Goal: Complete application form

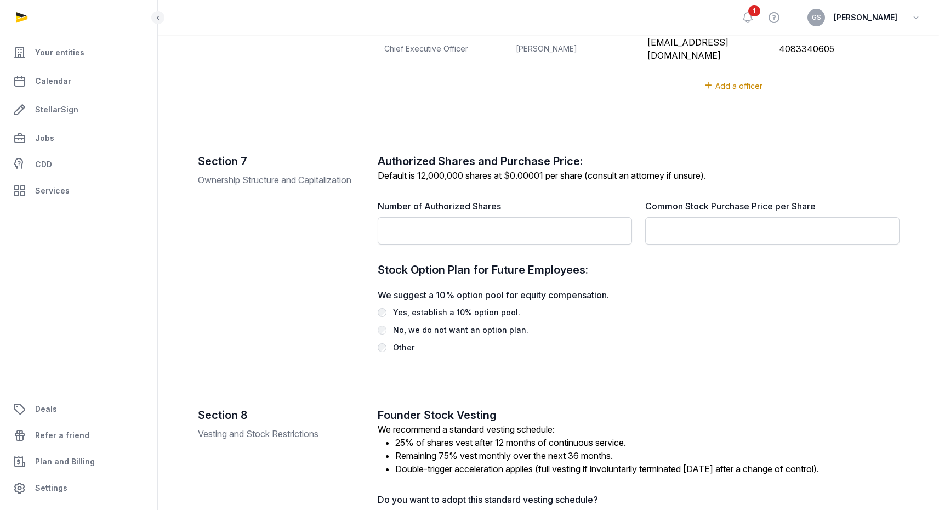
click at [325, 224] on div "Section 7 Ownership Structure and Capitalization" at bounding box center [279, 254] width 162 height 201
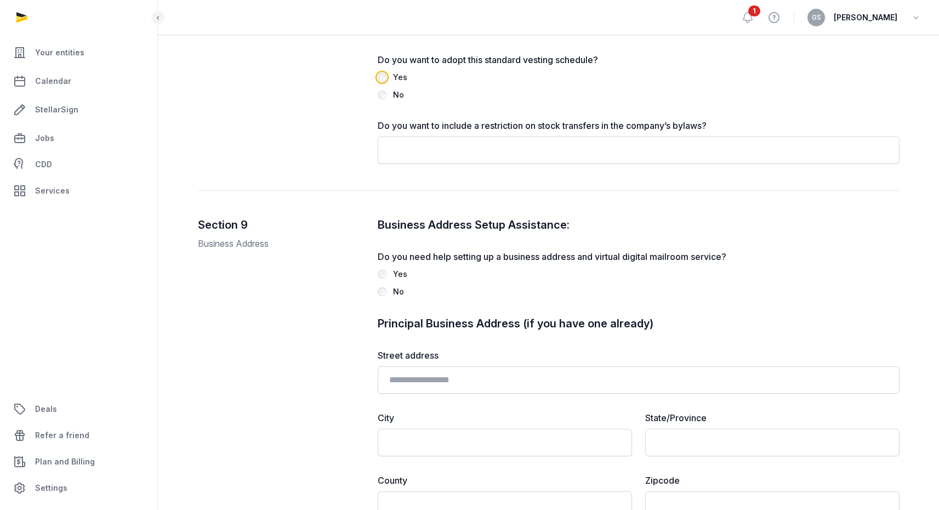
scroll to position [1840, 0]
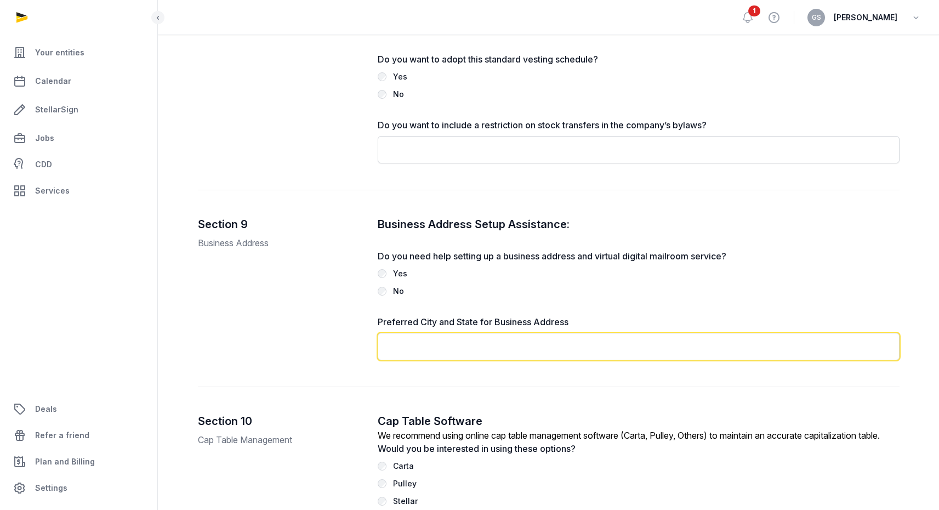
click at [409, 337] on input "text" at bounding box center [639, 346] width 522 height 27
drag, startPoint x: 449, startPoint y: 344, endPoint x: 364, endPoint y: 343, distance: 85.0
click at [364, 343] on div "**********" at bounding box center [549, 302] width 702 height 170
type input "**********"
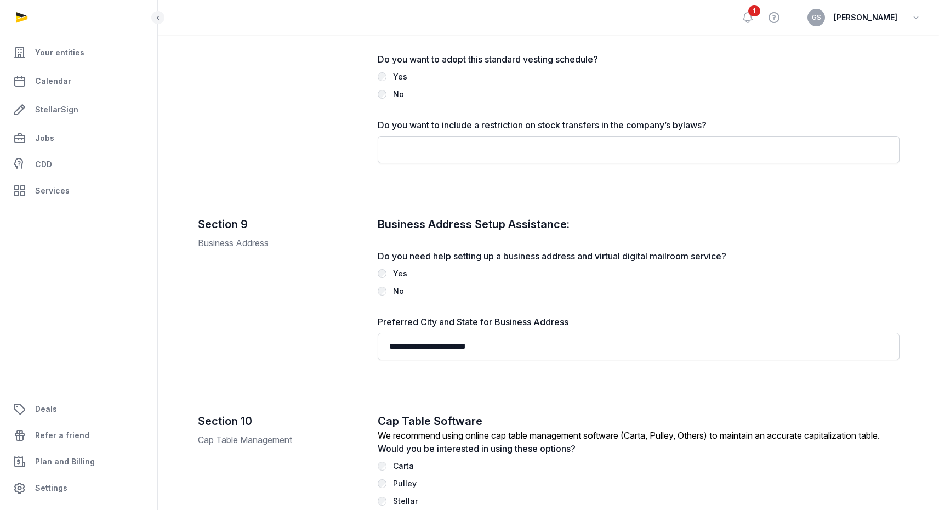
click at [307, 315] on div "Section 9 Business Address" at bounding box center [279, 289] width 162 height 144
click at [334, 267] on div "Section 9 Business Address" at bounding box center [279, 289] width 162 height 144
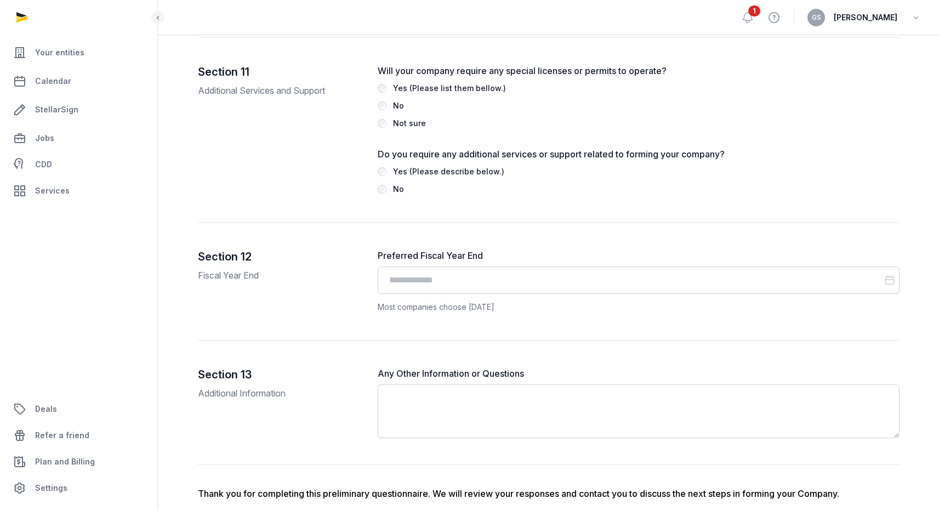
scroll to position [2377, 0]
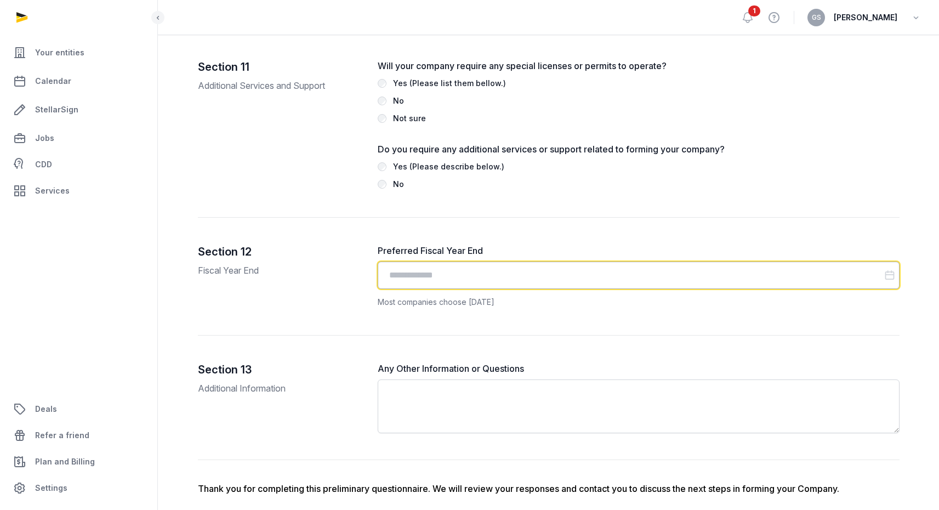
click at [427, 287] on input "Datepicker input" at bounding box center [639, 275] width 522 height 27
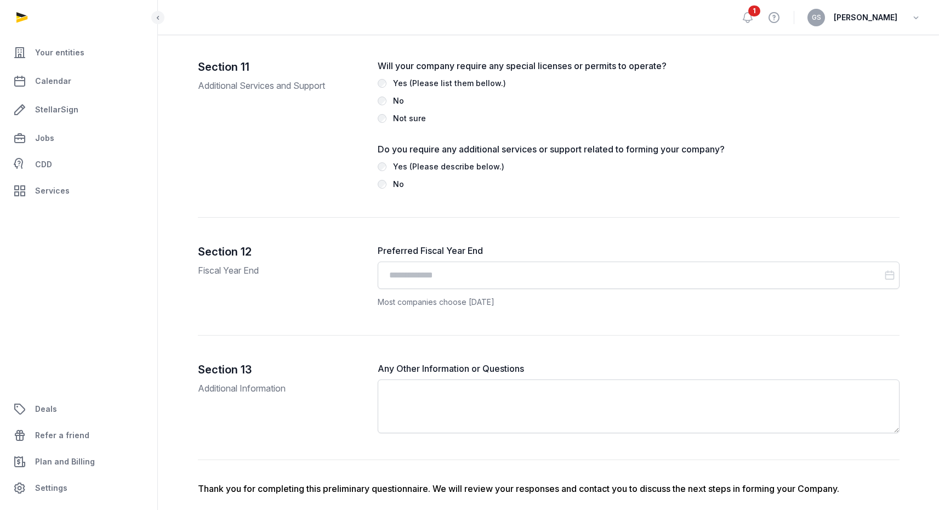
click at [363, 280] on div "Section 12 Fiscal Year End Preferred Fiscal Year End Sep 2025 Mo Tu We Th Fr Sa…" at bounding box center [549, 290] width 702 height 92
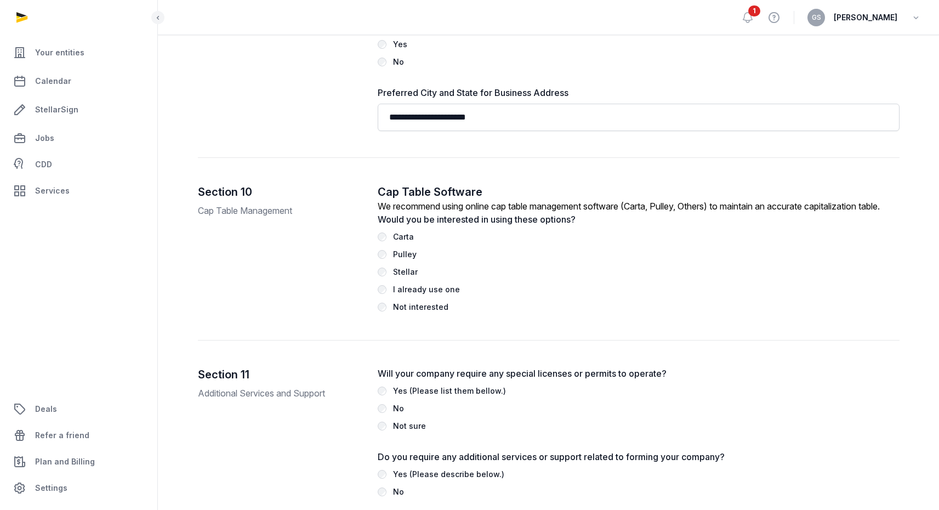
scroll to position [2057, 0]
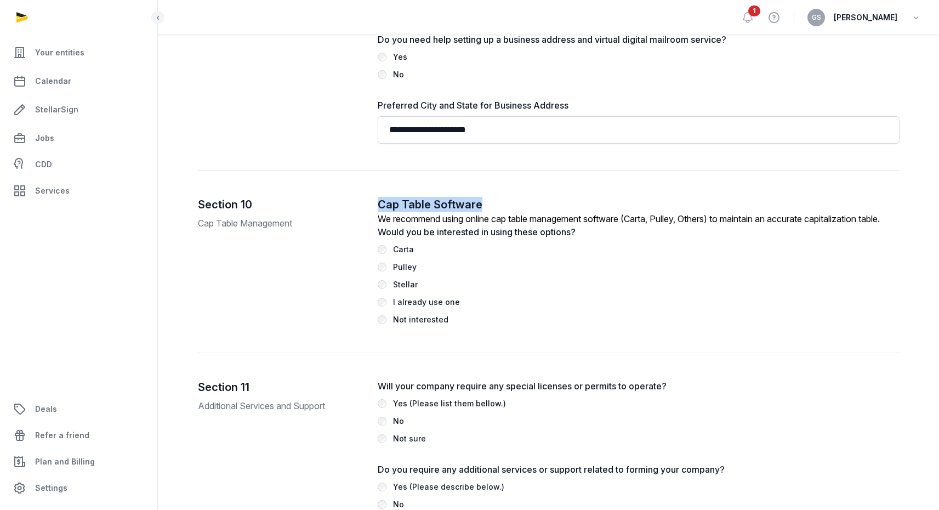
drag, startPoint x: 379, startPoint y: 200, endPoint x: 496, endPoint y: 197, distance: 116.2
click at [496, 197] on h2 "Cap Table Software" at bounding box center [639, 204] width 522 height 15
copy h2 "Cap Table Software"
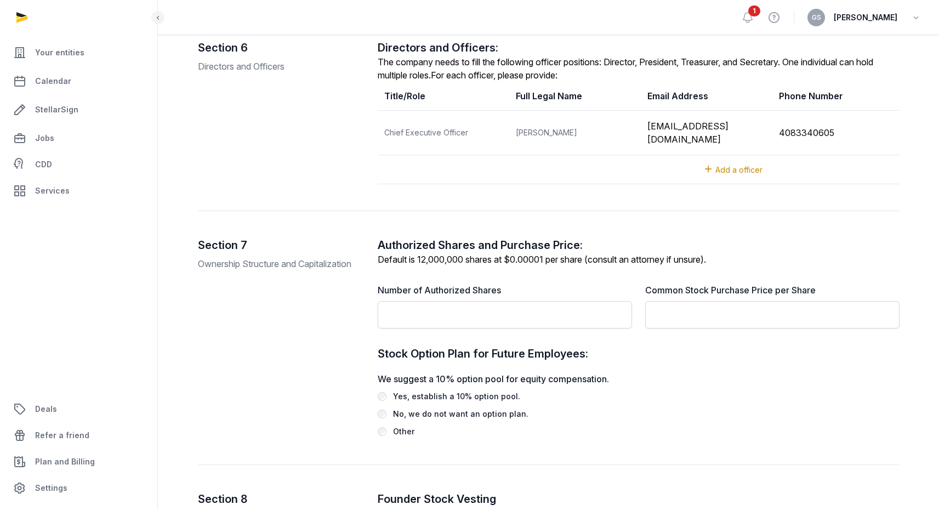
scroll to position [1317, 0]
drag, startPoint x: 198, startPoint y: 241, endPoint x: 734, endPoint y: 254, distance: 535.8
click at [734, 254] on div "Section 7 Ownership Structure and Capitalization Authorized Shares and Purchase…" at bounding box center [549, 350] width 702 height 228
copy div "Section 7 Ownership Structure and Capitalization Authorized Shares and Purchase…"
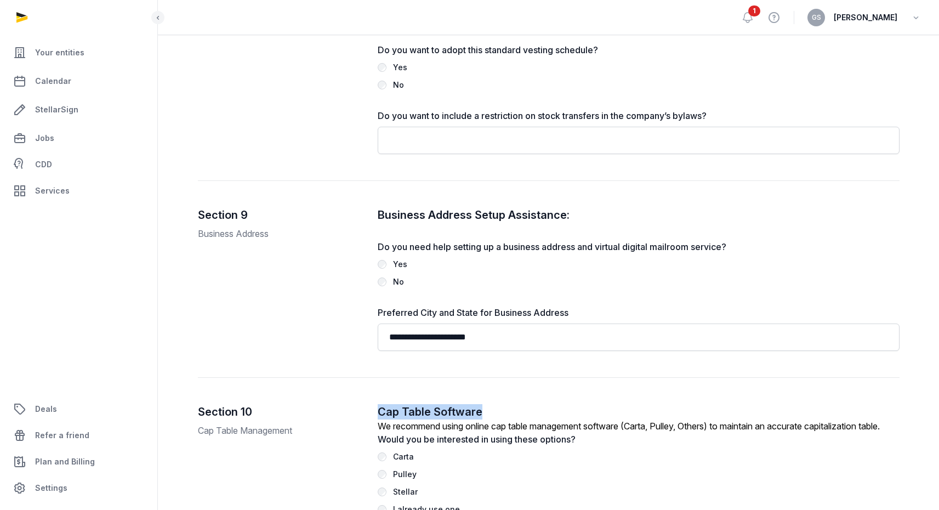
scroll to position [1850, 0]
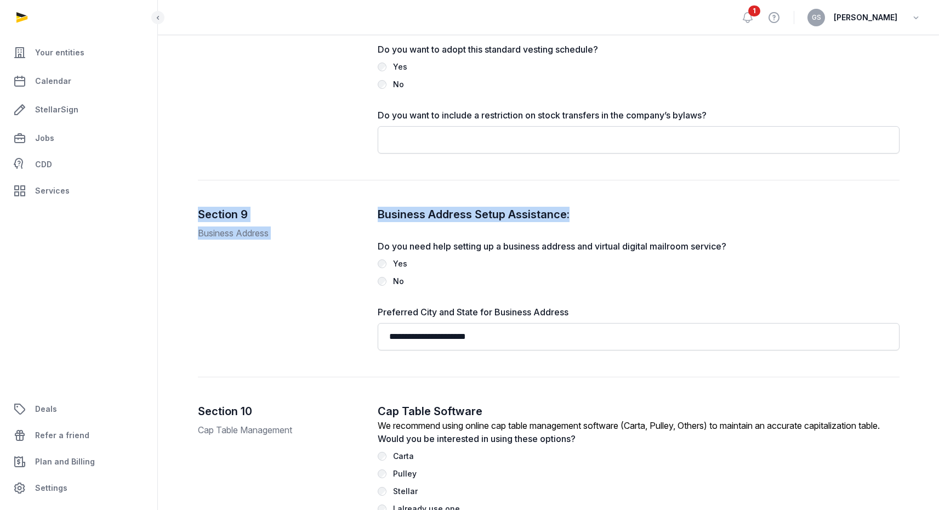
drag, startPoint x: 199, startPoint y: 211, endPoint x: 583, endPoint y: 206, distance: 384.3
click at [583, 207] on div "**********" at bounding box center [549, 292] width 702 height 170
copy div "Section 9 Business Address Business Address Setup Assistance:"
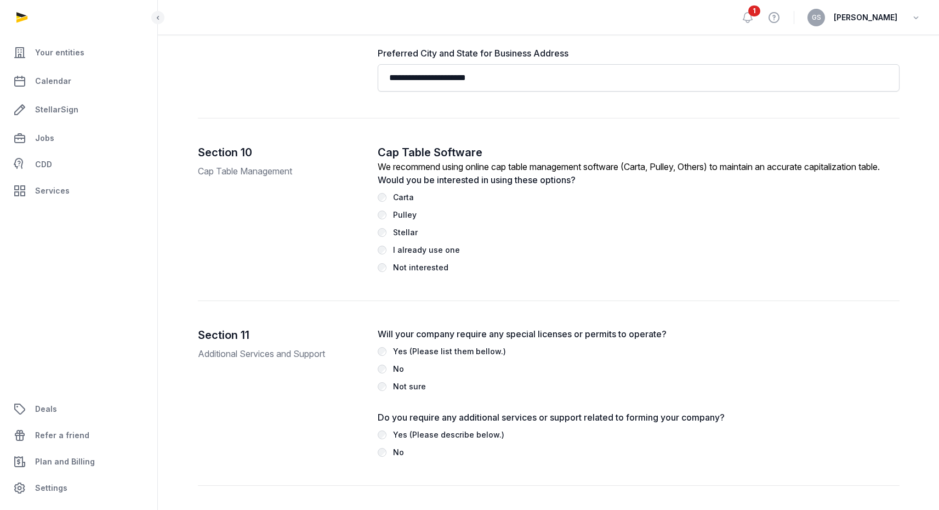
scroll to position [2121, 0]
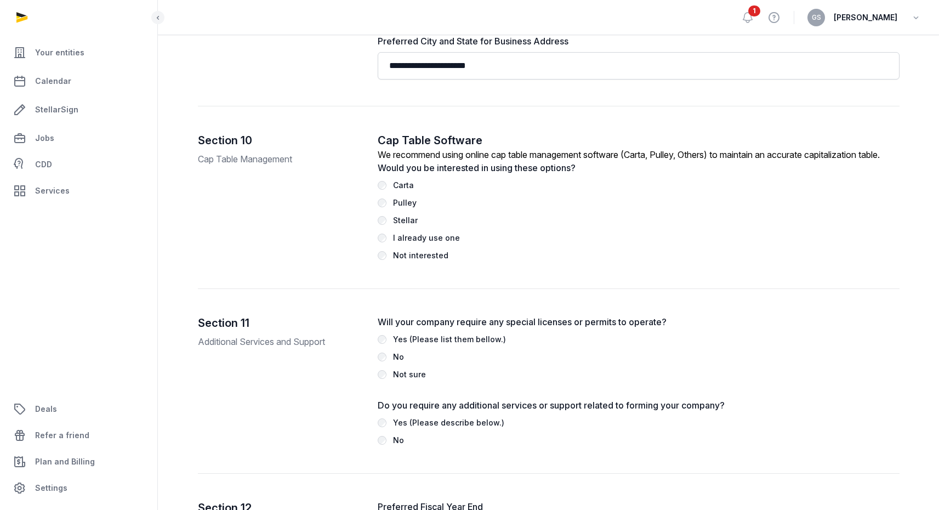
click at [385, 140] on h2 "Cap Table Software" at bounding box center [639, 140] width 522 height 15
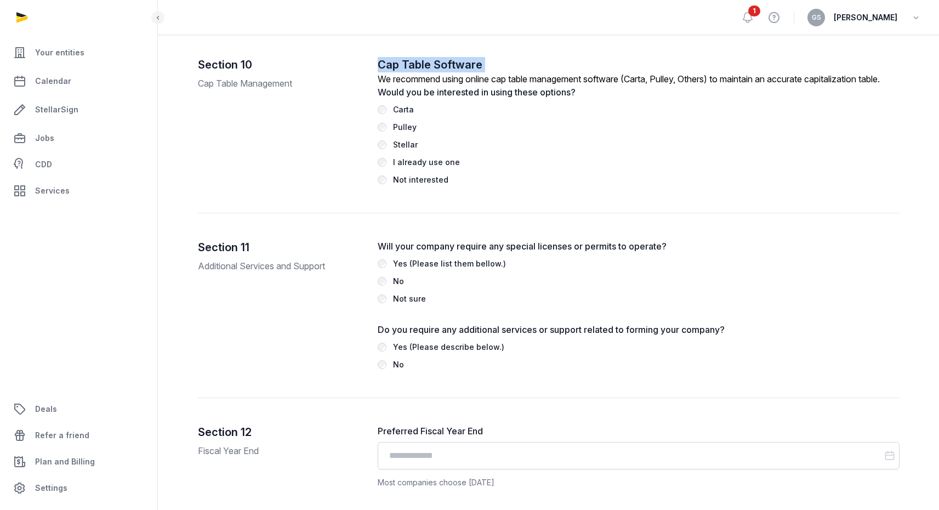
scroll to position [2170, 0]
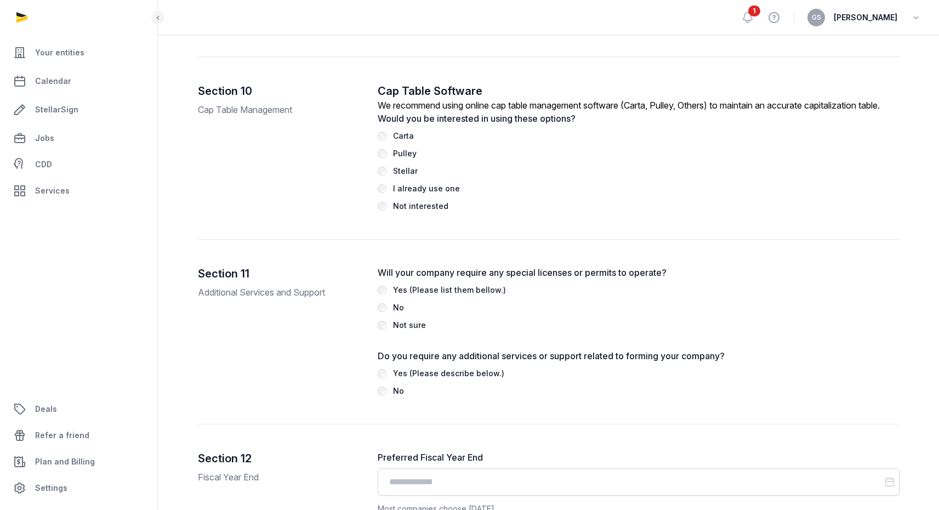
click at [229, 87] on h2 "Section 10" at bounding box center [279, 90] width 162 height 15
click at [246, 103] on p "Cap Table Management" at bounding box center [279, 109] width 162 height 13
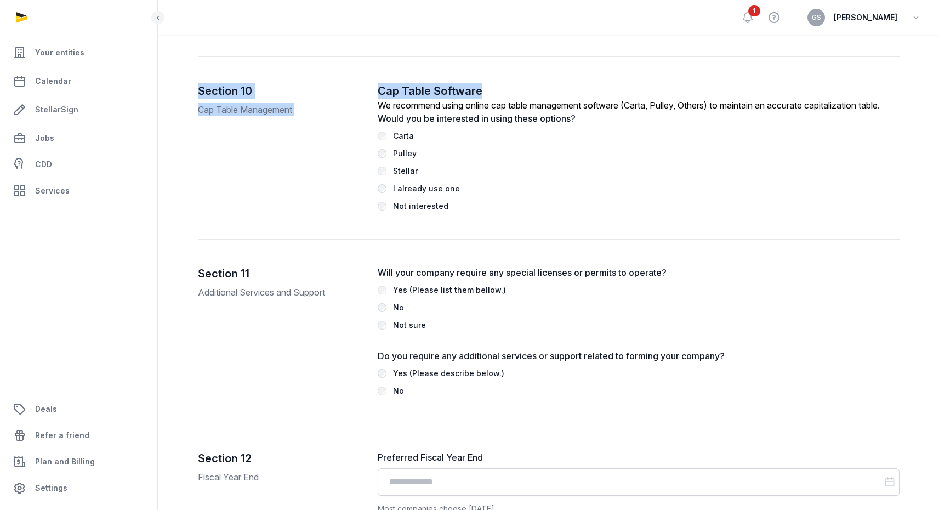
drag, startPoint x: 479, startPoint y: 87, endPoint x: 190, endPoint y: 88, distance: 288.9
copy div "Section 10 Cap Table Management Cap Table Software"
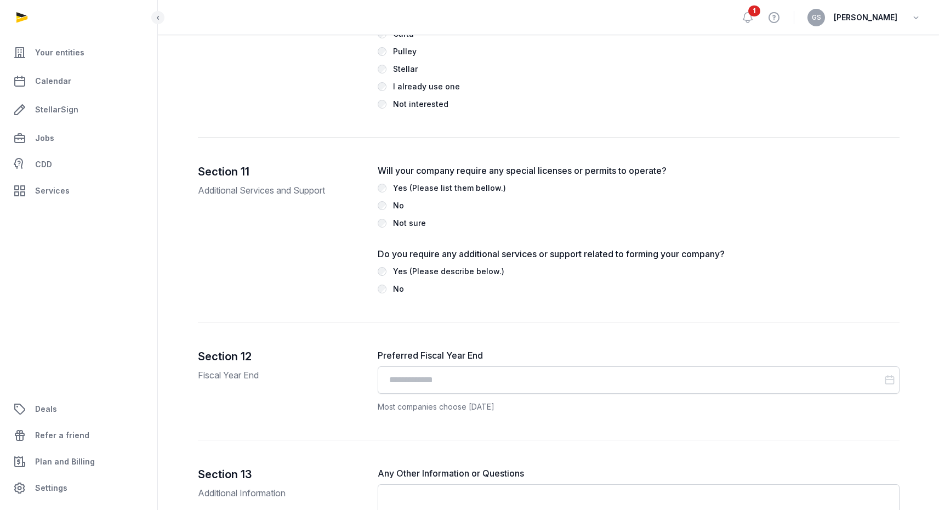
scroll to position [2285, 0]
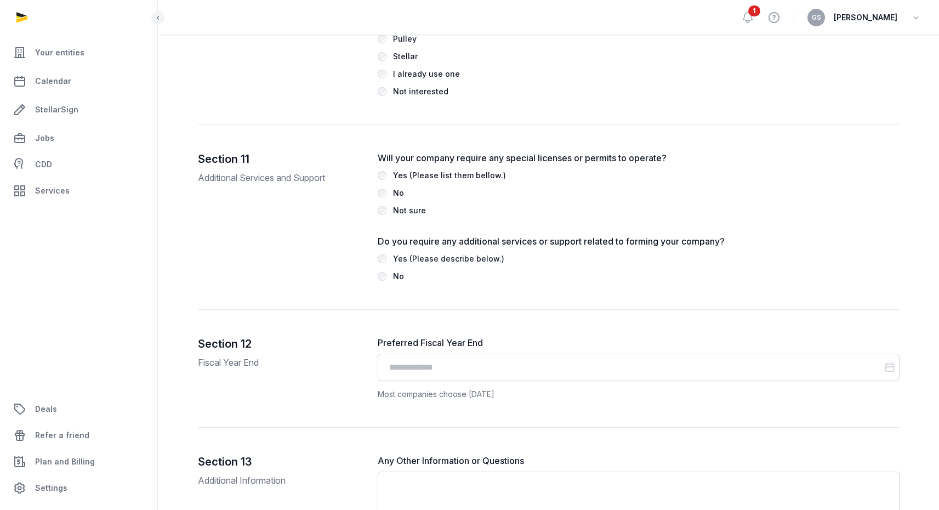
click at [392, 349] on label "Preferred Fiscal Year End" at bounding box center [639, 342] width 522 height 13
click at [226, 351] on h2 "Section 12" at bounding box center [279, 343] width 162 height 15
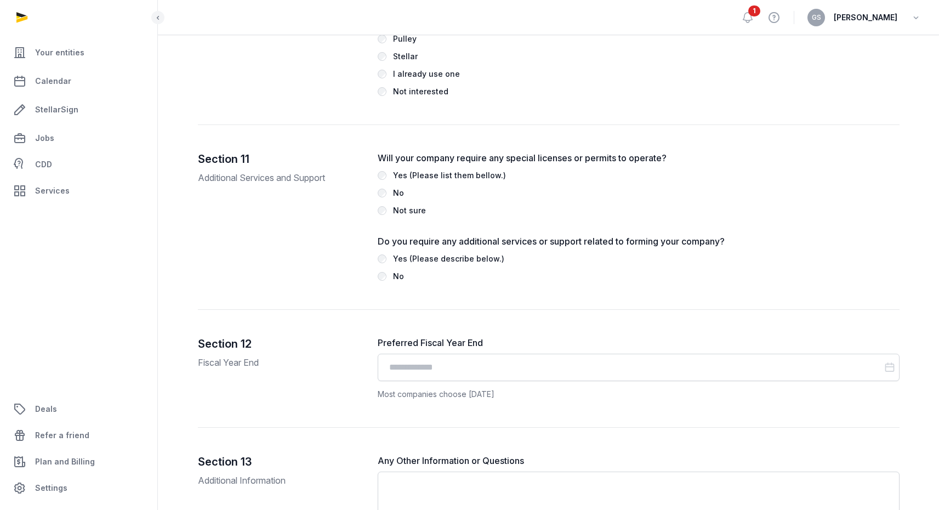
click at [268, 351] on h2 "Section 12" at bounding box center [279, 343] width 162 height 15
drag, startPoint x: 197, startPoint y: 351, endPoint x: 355, endPoint y: 361, distance: 157.6
click at [402, 349] on label "Preferred Fiscal Year End" at bounding box center [639, 342] width 522 height 13
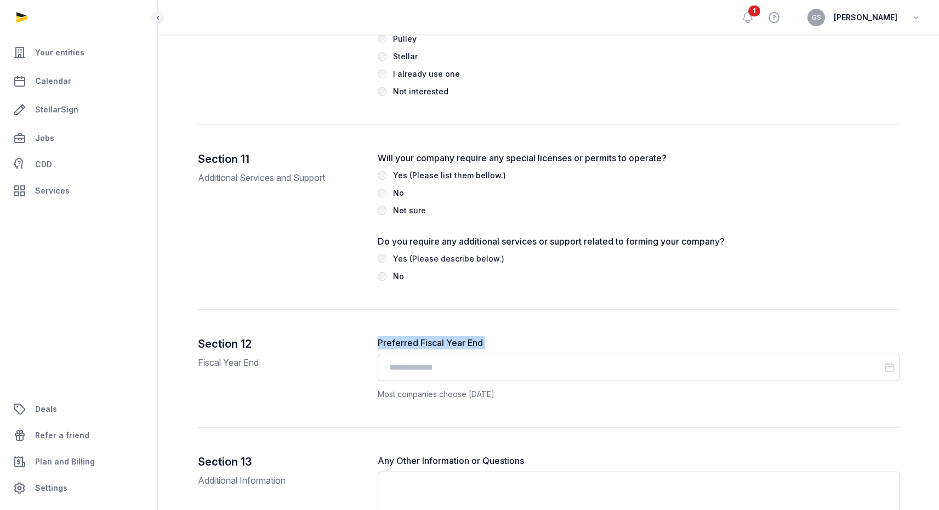
click at [402, 349] on label "Preferred Fiscal Year End" at bounding box center [639, 342] width 522 height 13
copy div "Preferred Fiscal Year End"
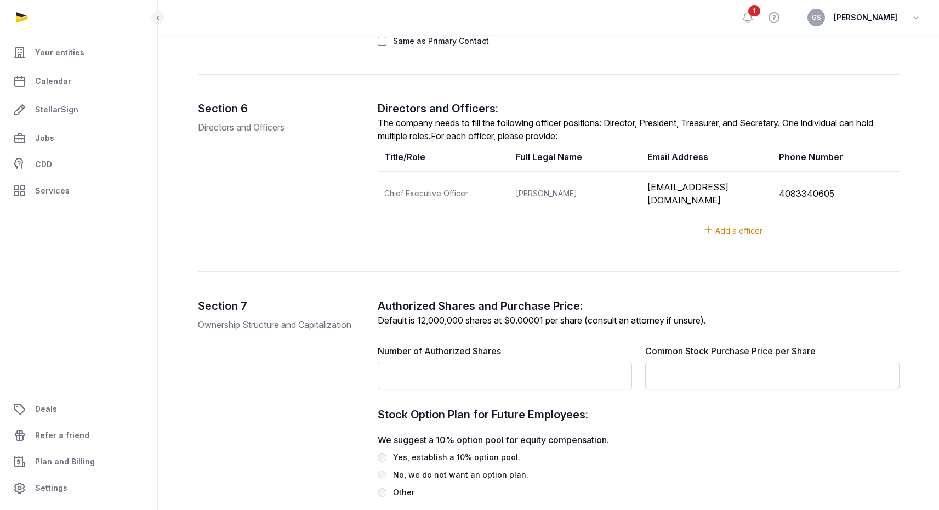
scroll to position [1260, 0]
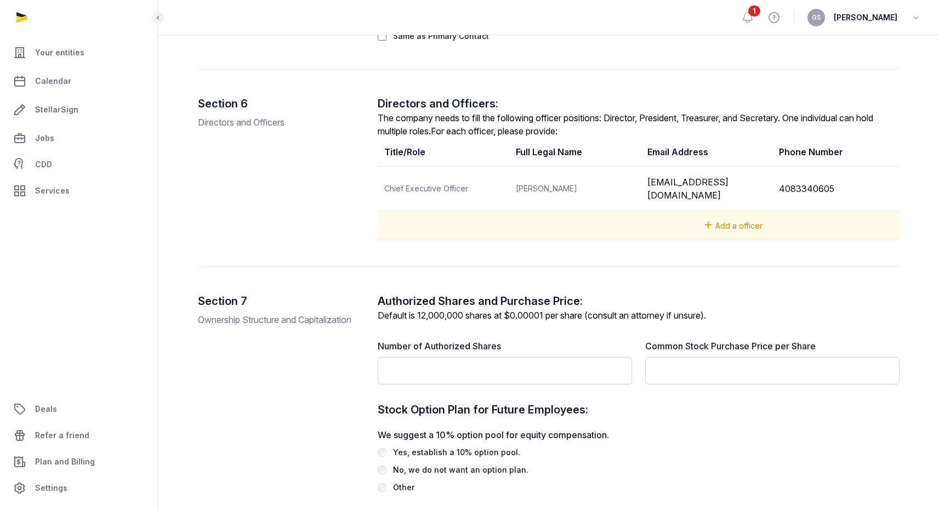
click at [750, 221] on span "Add a officer" at bounding box center [738, 225] width 47 height 9
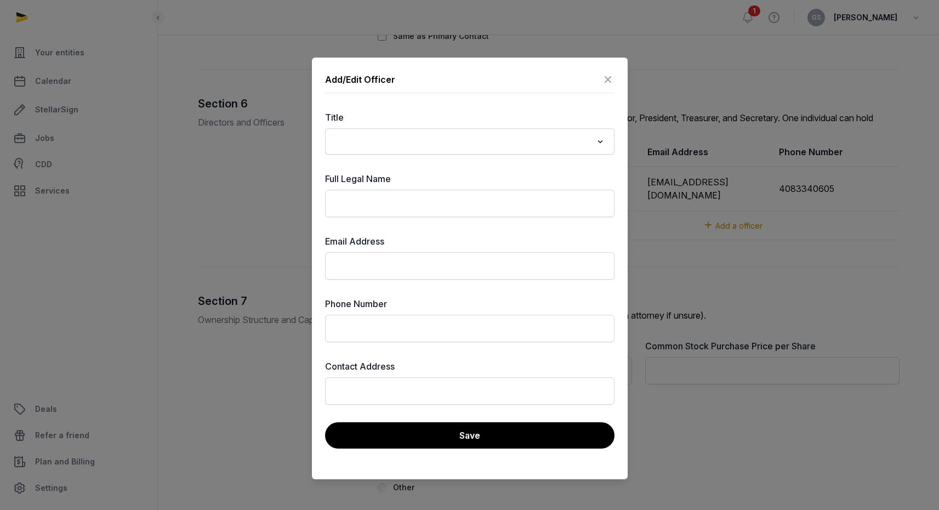
click at [405, 141] on input "Search for option" at bounding box center [462, 141] width 260 height 15
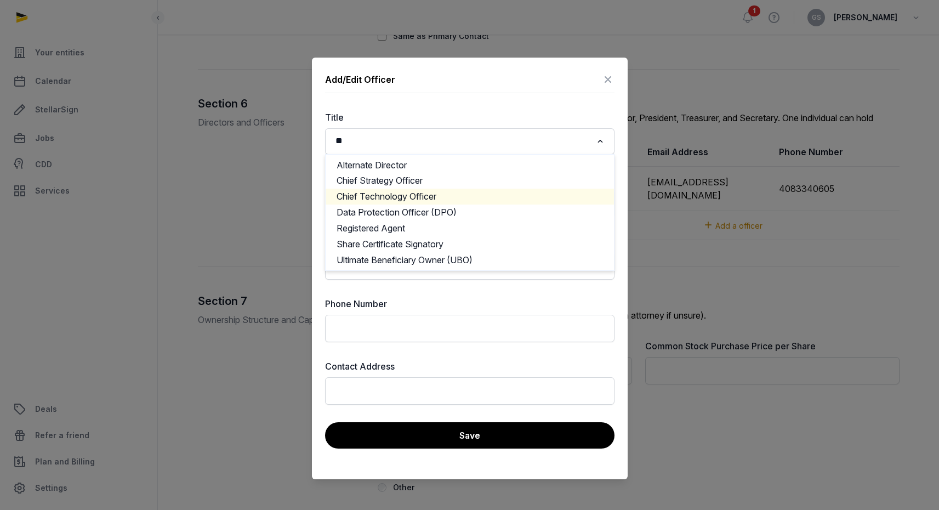
click at [424, 194] on li "Chief Technology Officer" at bounding box center [470, 197] width 288 height 16
type input "**"
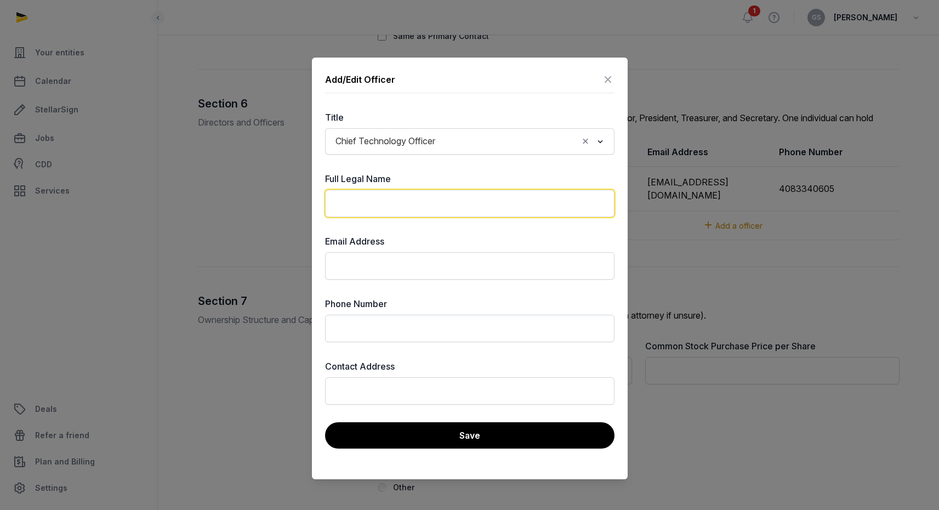
click at [376, 200] on input "text" at bounding box center [469, 203] width 289 height 27
type input "**********"
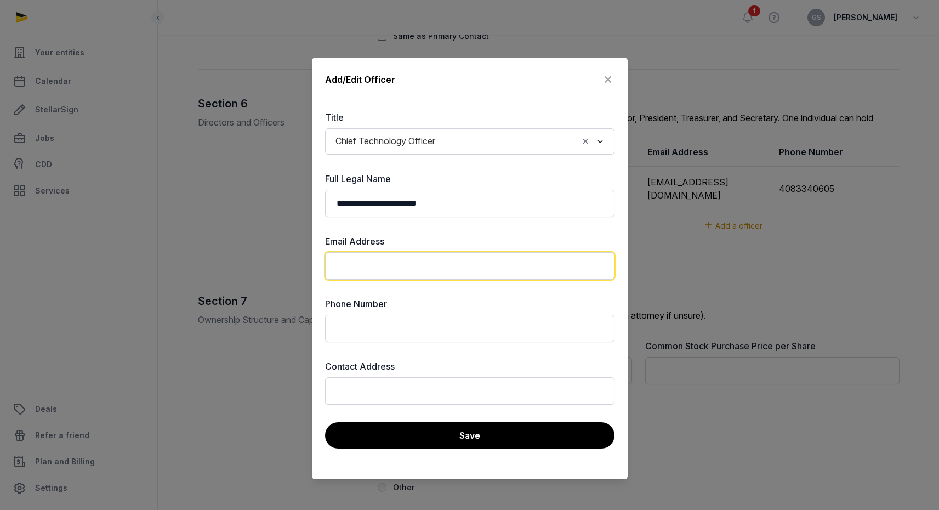
click at [384, 266] on input "email" at bounding box center [469, 265] width 289 height 27
paste input "**********"
type input "**********"
paste input "**********"
type input "**********"
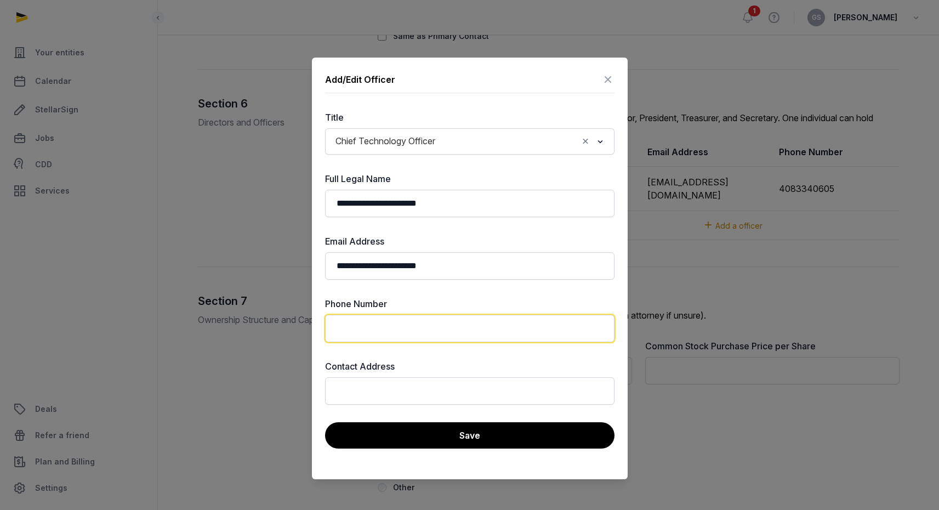
click at [401, 329] on input "text" at bounding box center [469, 328] width 289 height 27
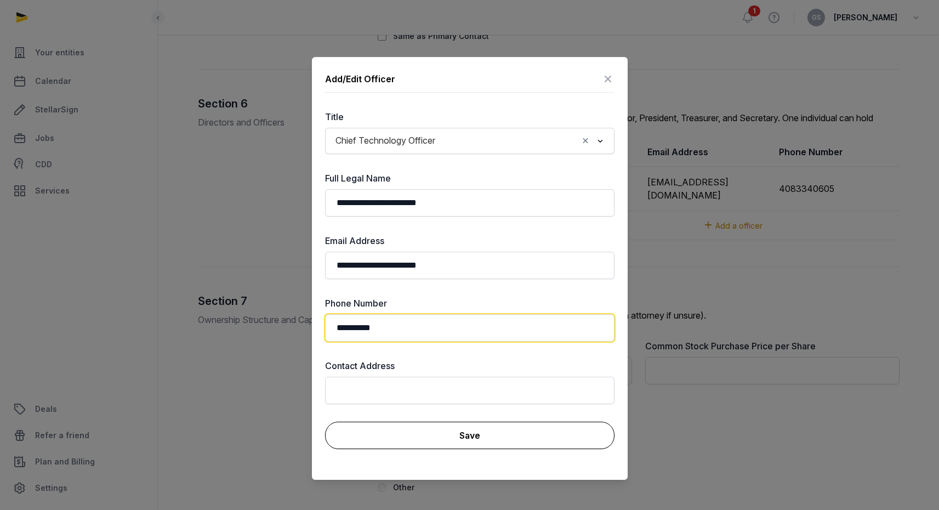
type input "**********"
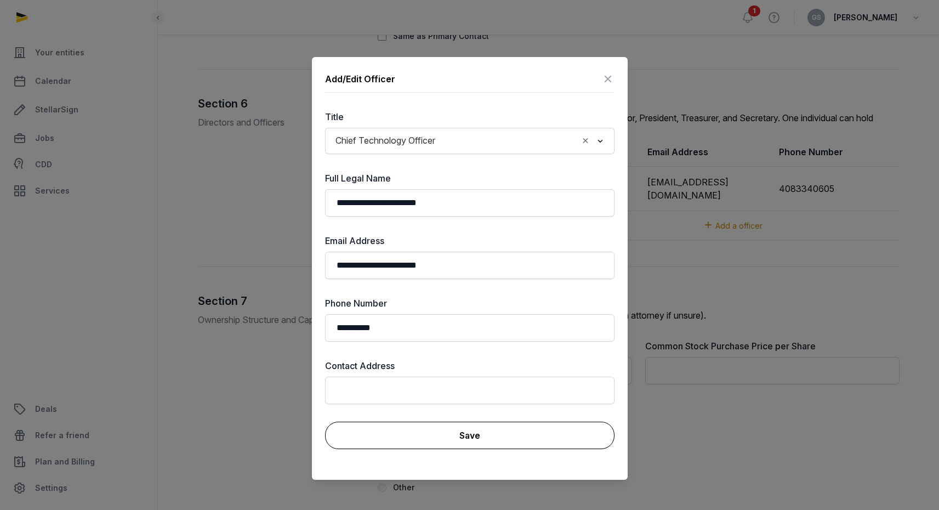
click at [474, 436] on button "Save" at bounding box center [469, 435] width 289 height 27
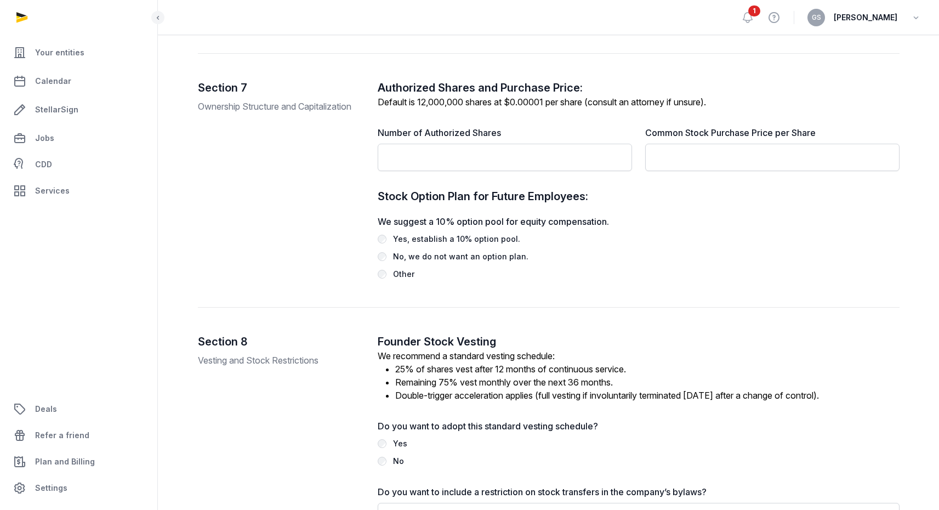
scroll to position [1486, 0]
